Goal: Check status: Check status

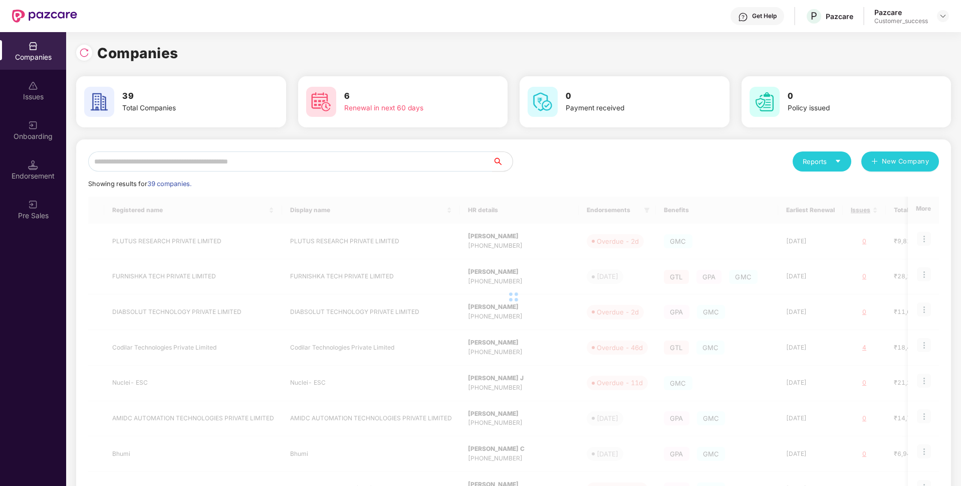
scroll to position [0, 1]
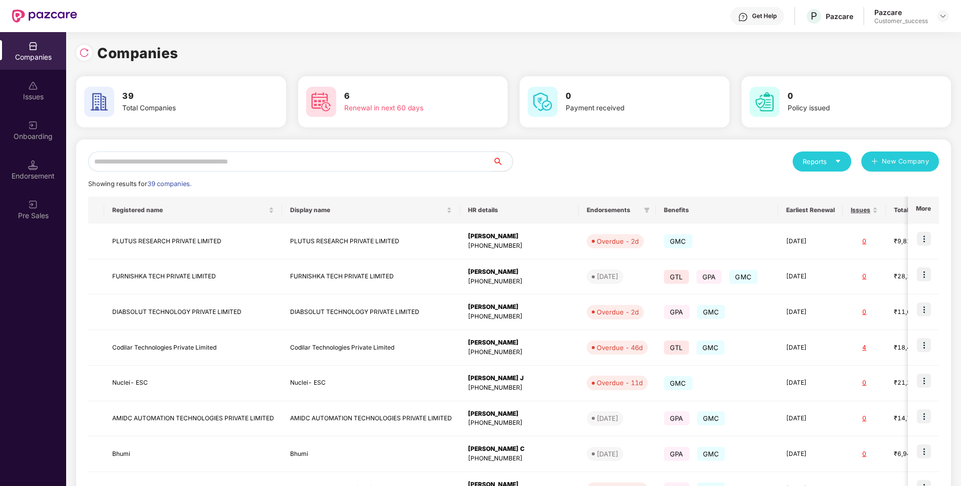
click at [187, 166] on input "text" at bounding box center [290, 161] width 405 height 20
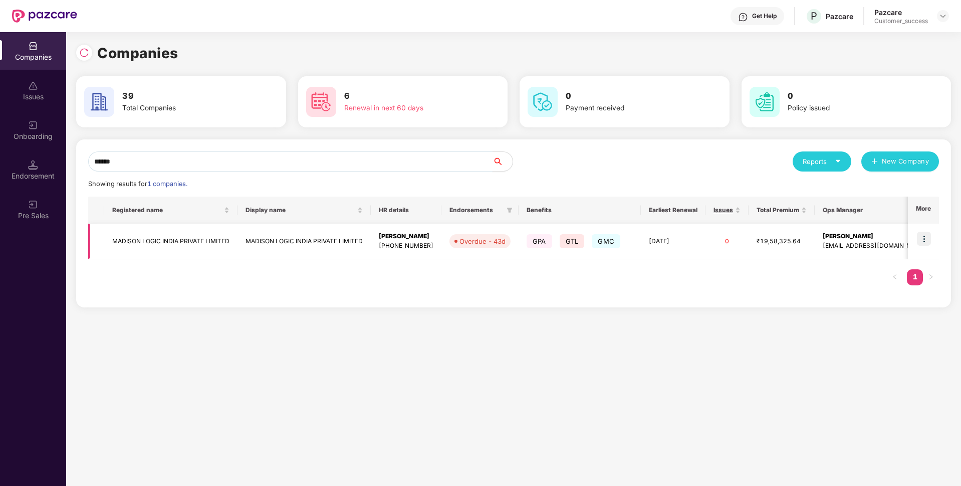
type input "******"
click at [181, 242] on td "MADISON LOGIC INDIA PRIVATE LIMITED" at bounding box center [170, 242] width 133 height 36
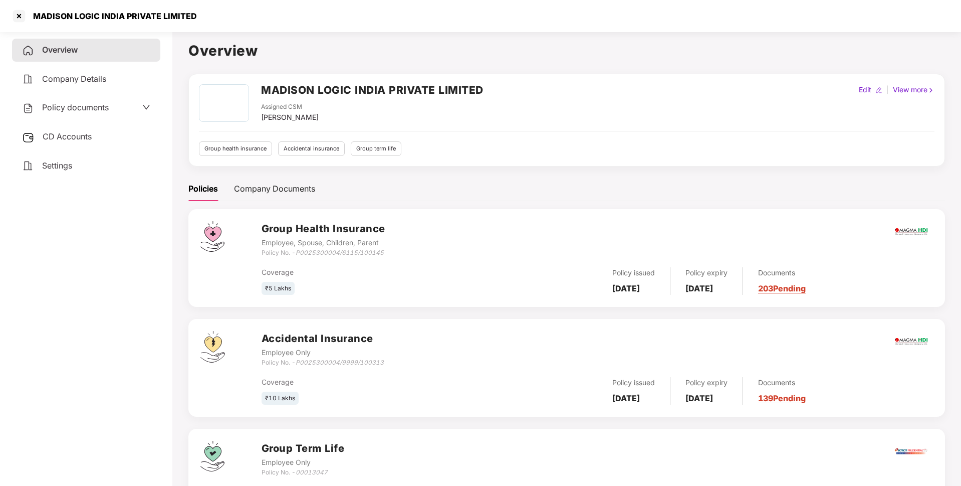
click at [80, 109] on span "Policy documents" at bounding box center [75, 107] width 67 height 10
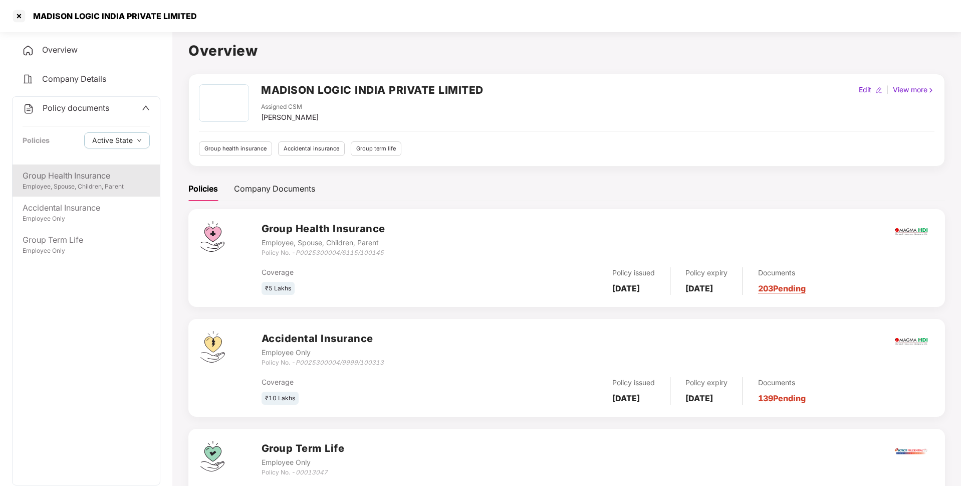
click at [72, 171] on div "Group Health Insurance" at bounding box center [86, 175] width 127 height 13
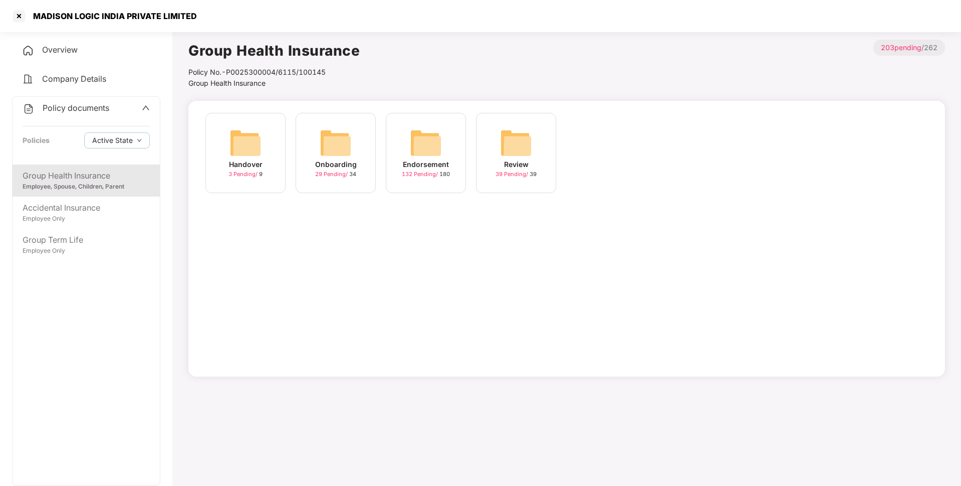
click at [422, 158] on img at bounding box center [426, 143] width 32 height 32
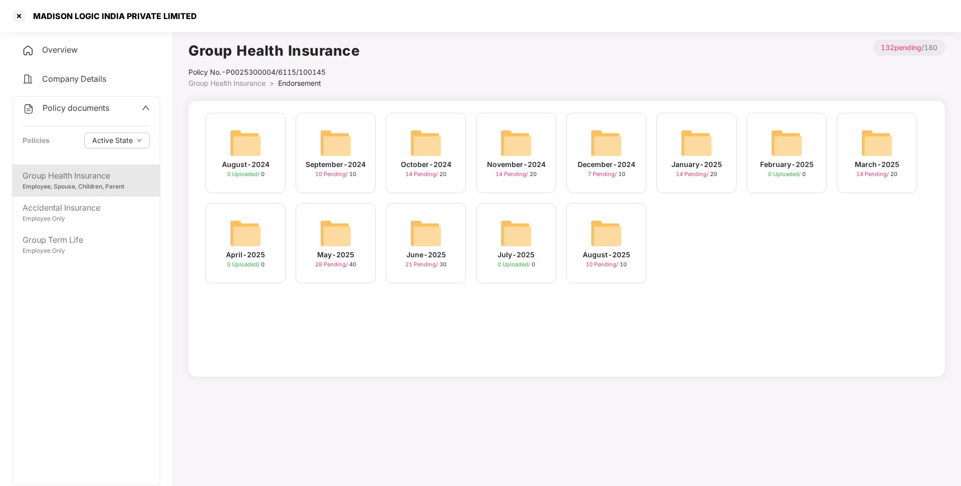
click at [604, 256] on div "August-2025" at bounding box center [607, 254] width 48 height 11
click at [428, 221] on img at bounding box center [426, 233] width 32 height 32
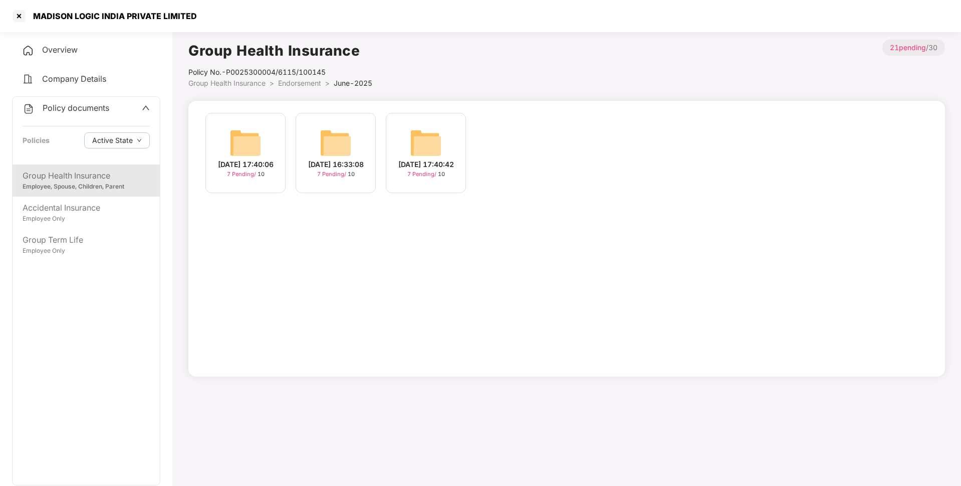
click at [423, 165] on div "[DATE] 17:40:42" at bounding box center [426, 164] width 56 height 11
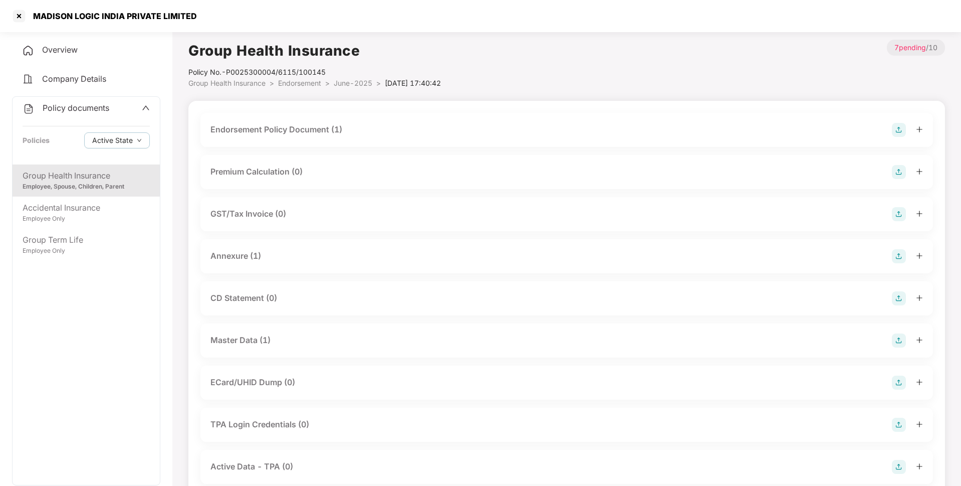
click at [226, 341] on div "Master Data (1)" at bounding box center [241, 340] width 60 height 13
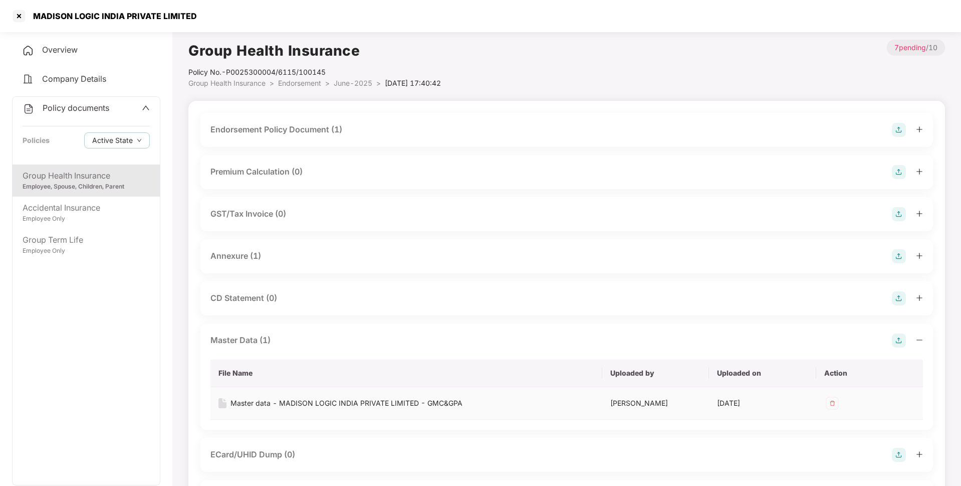
click at [295, 404] on div "Master data - MADISON LOGIC INDIA PRIVATE LIMITED - GMC&GPA" at bounding box center [347, 402] width 232 height 11
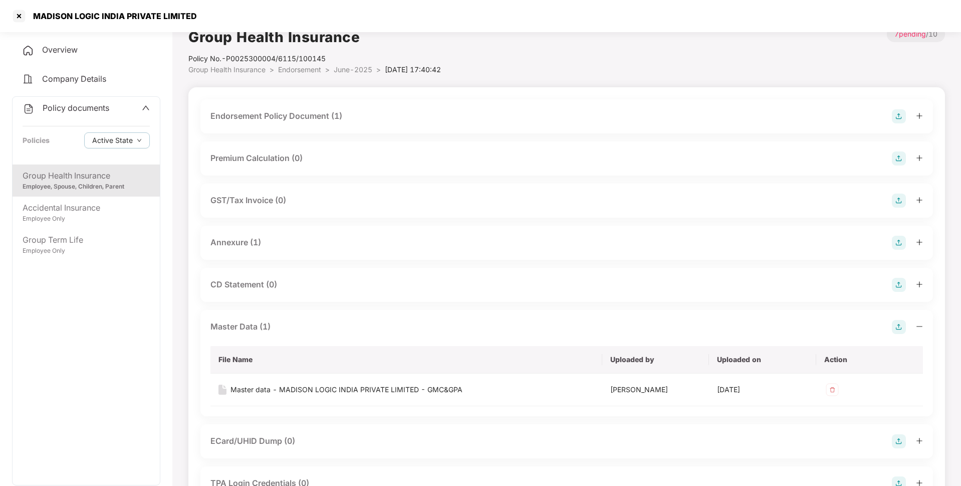
scroll to position [22, 0]
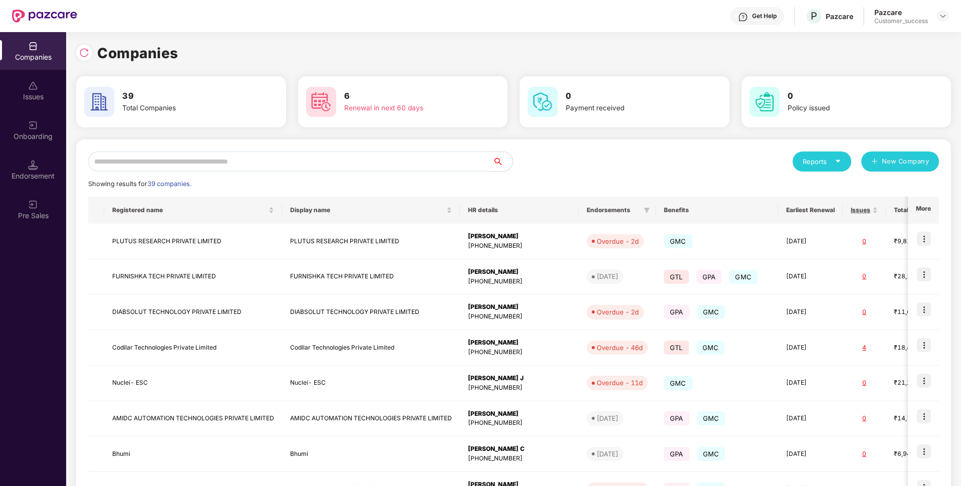
scroll to position [0, 1]
click at [249, 160] on input "text" at bounding box center [290, 161] width 405 height 20
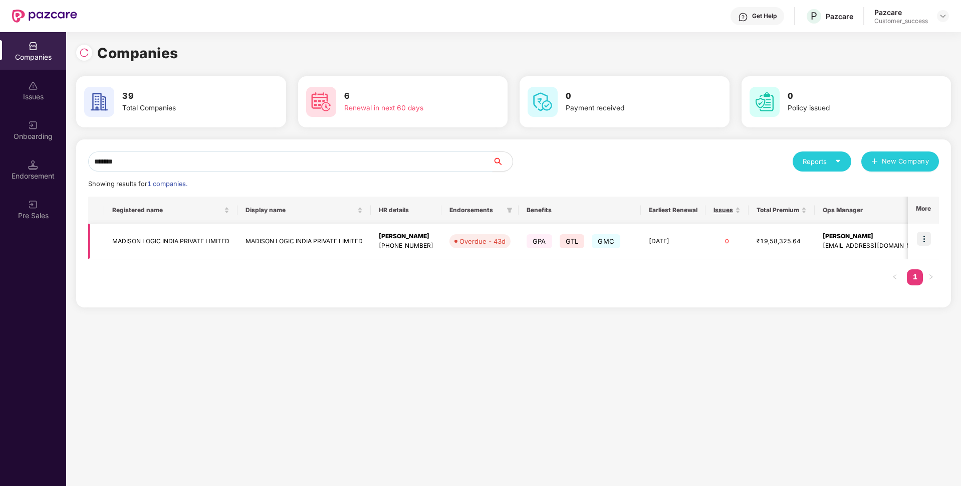
type input "*******"
click at [922, 237] on img at bounding box center [924, 239] width 14 height 14
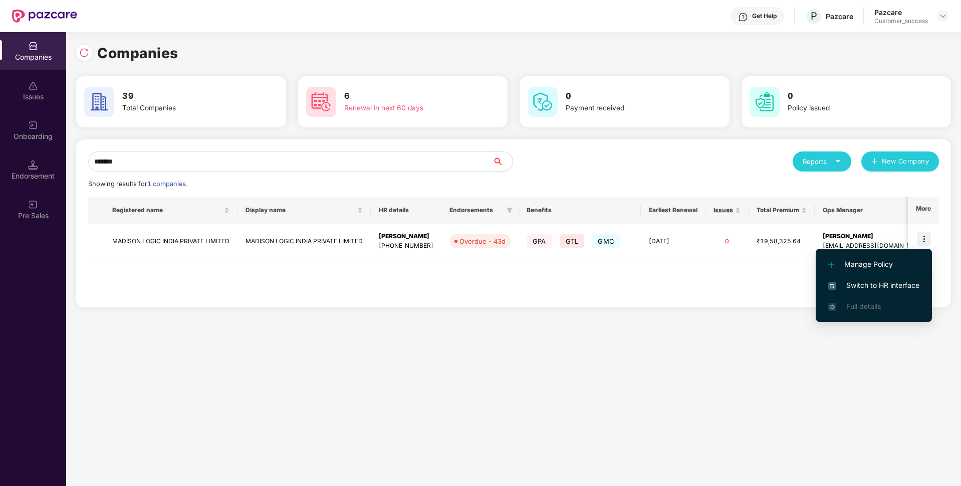
click at [857, 290] on span "Switch to HR interface" at bounding box center [874, 285] width 91 height 11
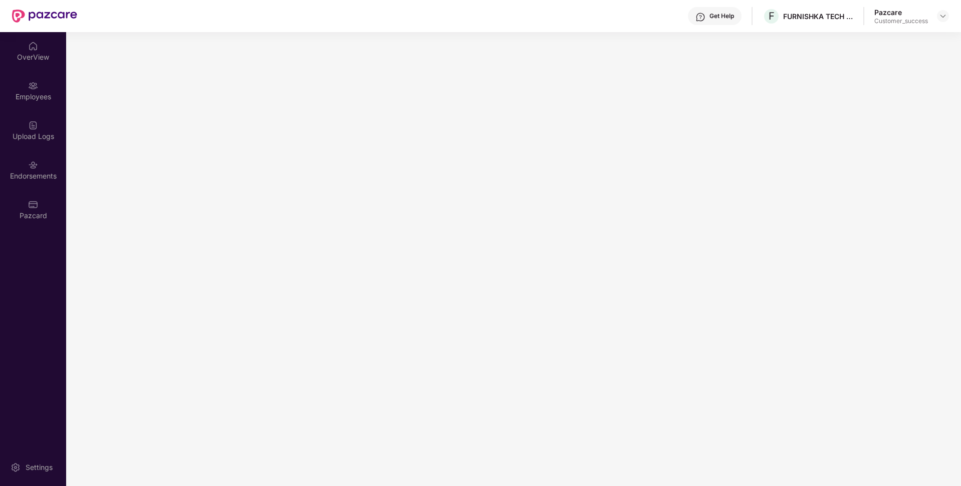
click at [76, 145] on main at bounding box center [513, 259] width 895 height 454
click at [5, 92] on div "Employees" at bounding box center [33, 97] width 66 height 10
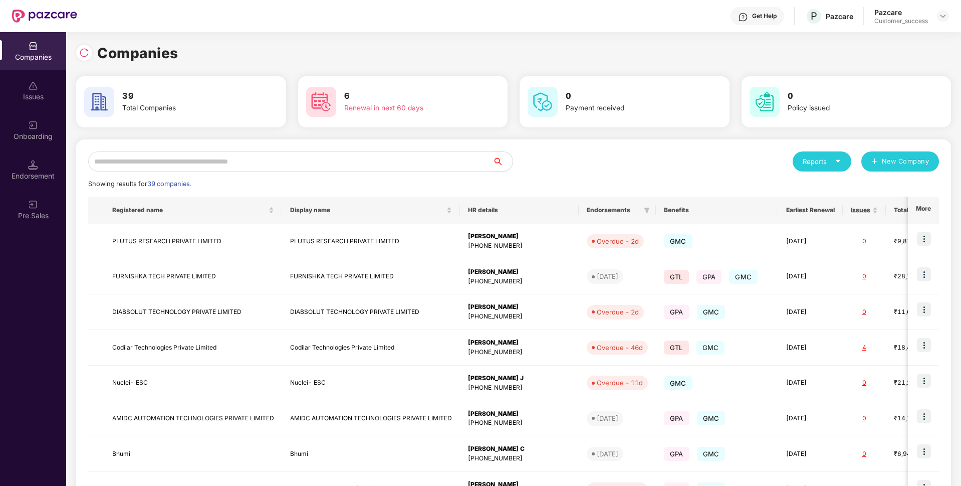
scroll to position [0, 1]
click at [148, 158] on input "text" at bounding box center [290, 161] width 405 height 20
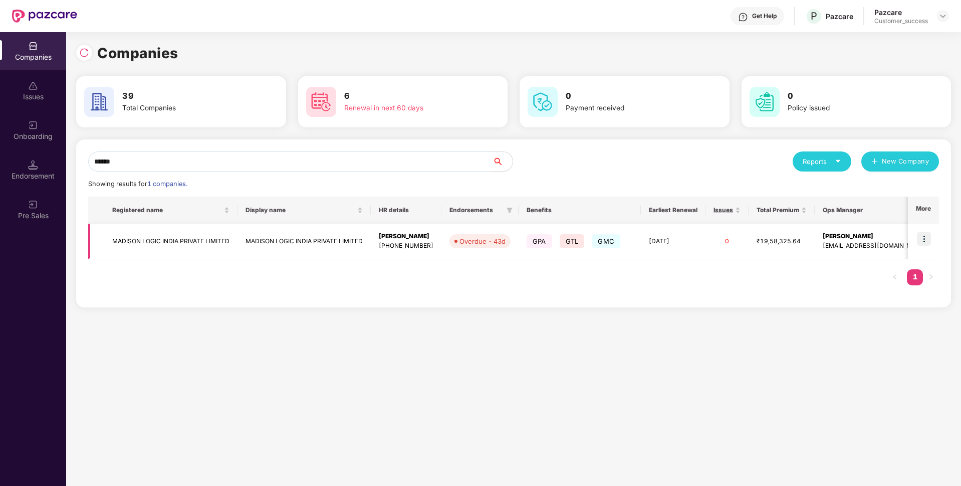
type input "******"
click at [923, 239] on img at bounding box center [924, 239] width 14 height 14
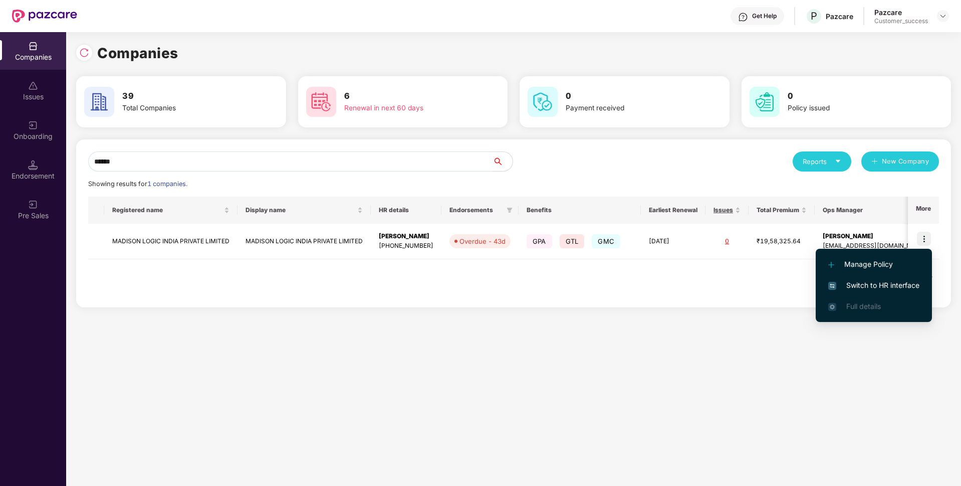
click at [876, 290] on span "Switch to HR interface" at bounding box center [874, 285] width 91 height 11
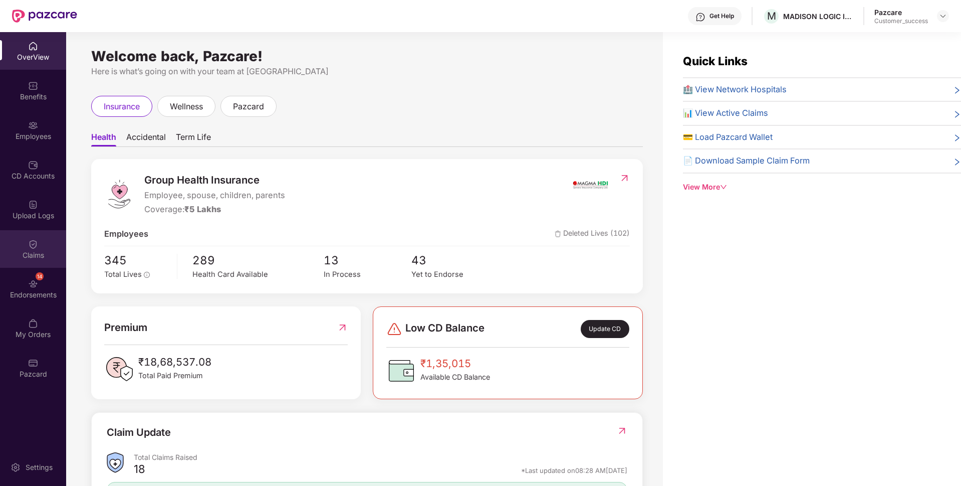
click at [3, 252] on div "Claims" at bounding box center [33, 255] width 66 height 10
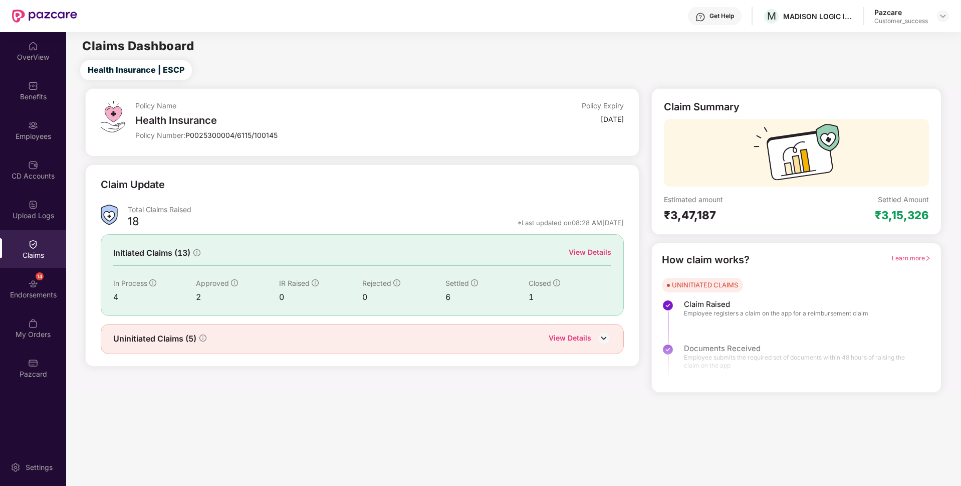
click at [595, 251] on div "View Details" at bounding box center [590, 252] width 43 height 11
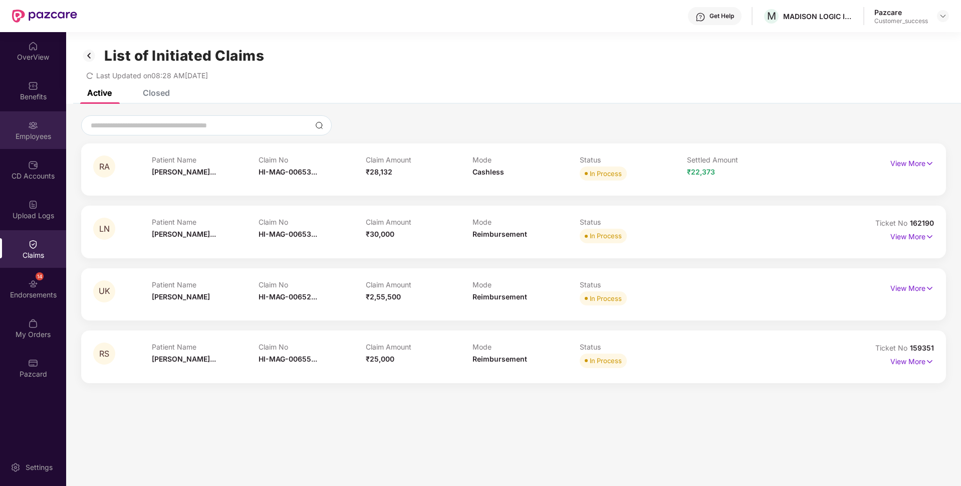
click at [5, 139] on div "Employees" at bounding box center [33, 136] width 66 height 10
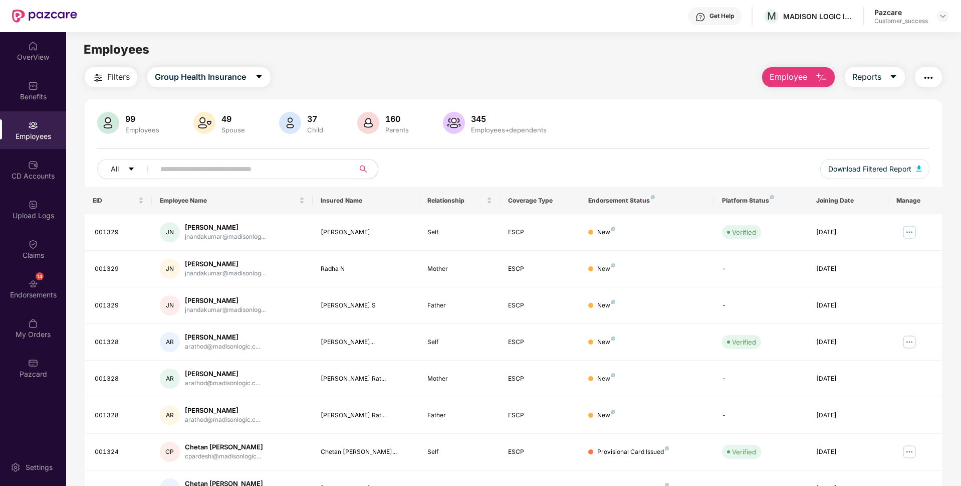
click at [301, 168] on input "text" at bounding box center [250, 168] width 180 height 15
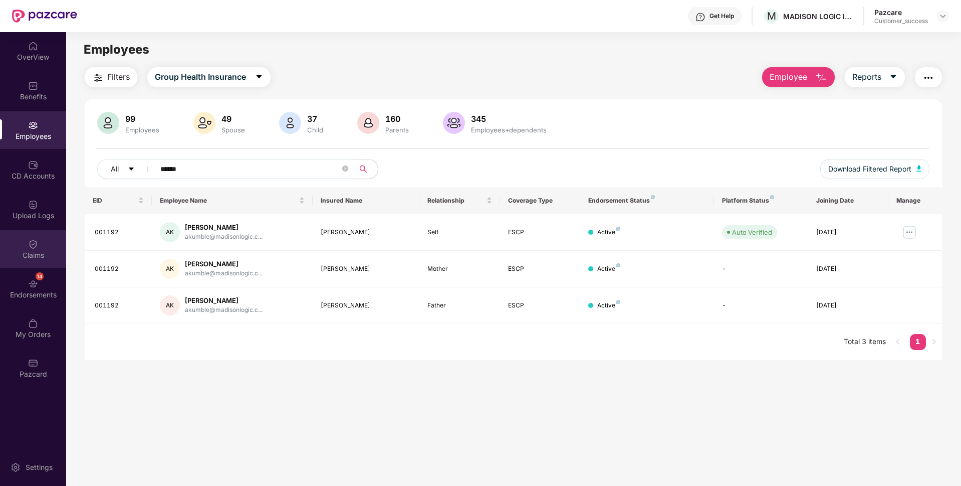
type input "******"
click at [0, 253] on div "Claims" at bounding box center [33, 255] width 66 height 10
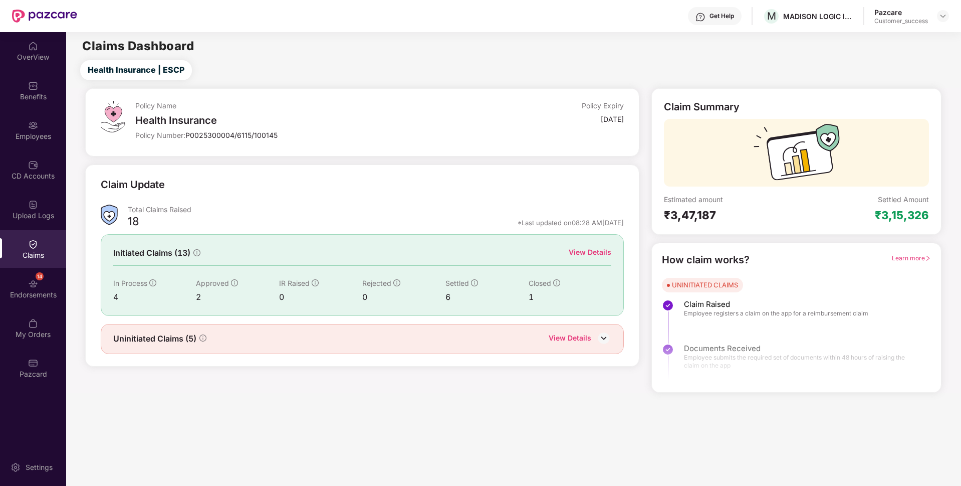
click at [606, 255] on div "View Details" at bounding box center [590, 252] width 43 height 11
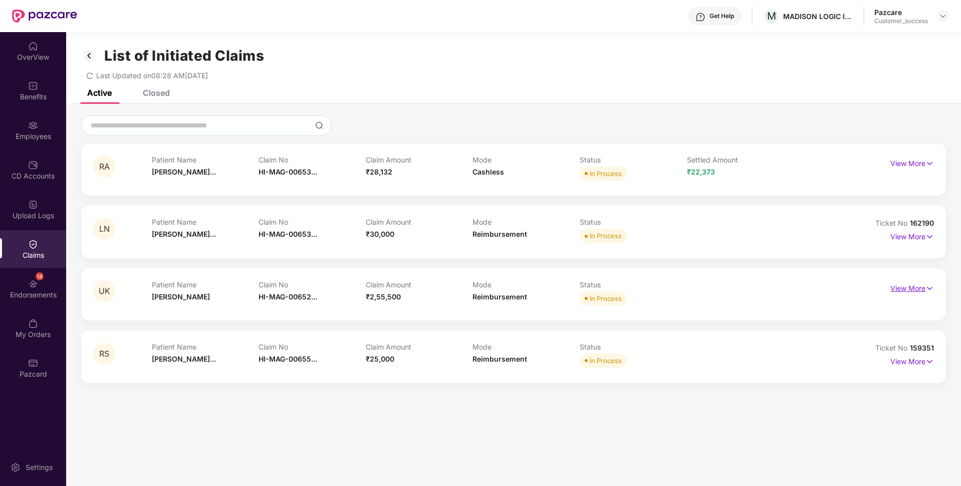
click at [928, 290] on img at bounding box center [930, 288] width 9 height 11
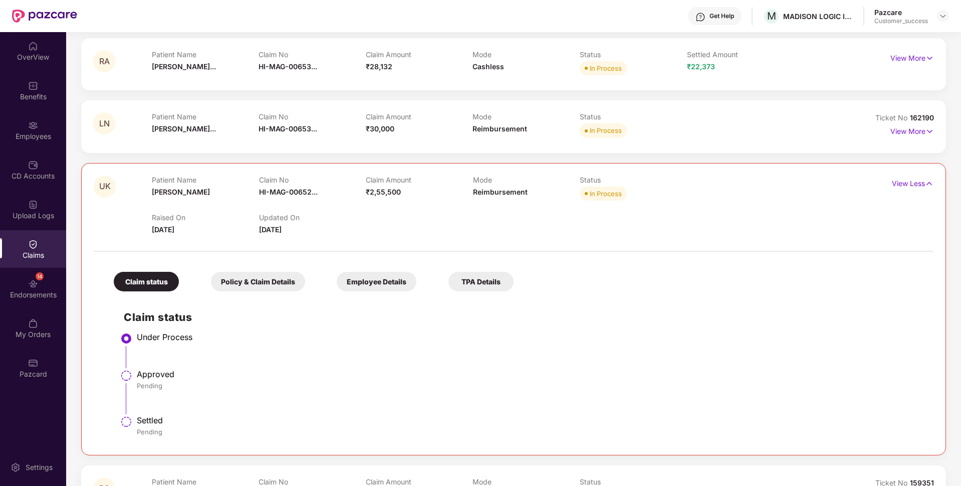
scroll to position [147, 0]
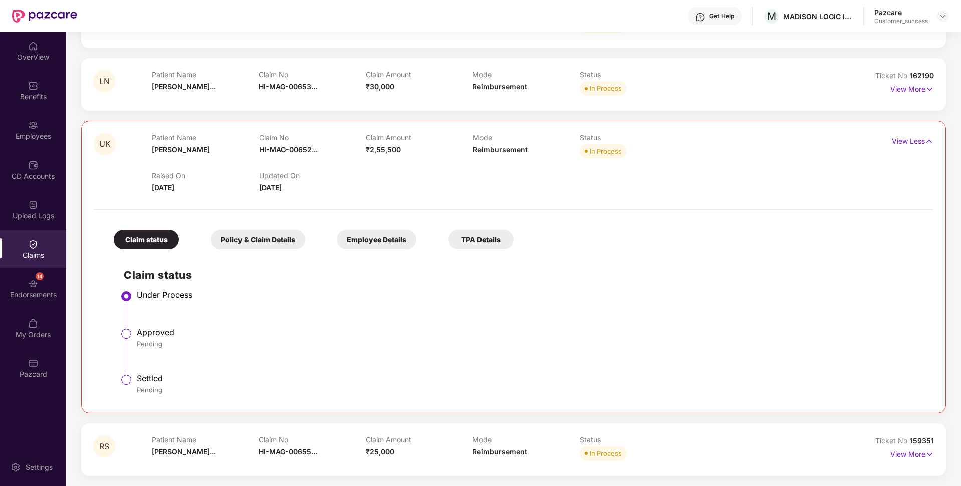
click at [670, 342] on div "Pending" at bounding box center [530, 343] width 787 height 9
